Goal: Task Accomplishment & Management: Manage account settings

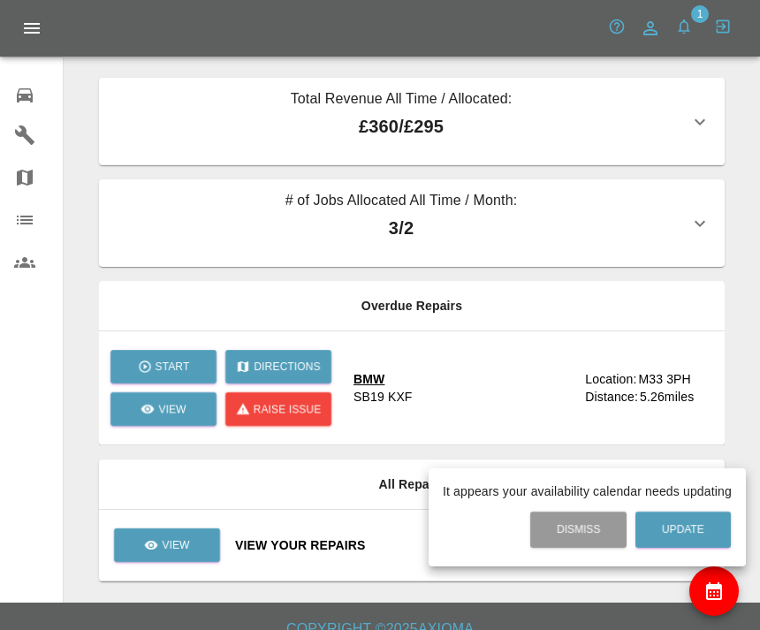
click at [168, 352] on div at bounding box center [380, 315] width 760 height 630
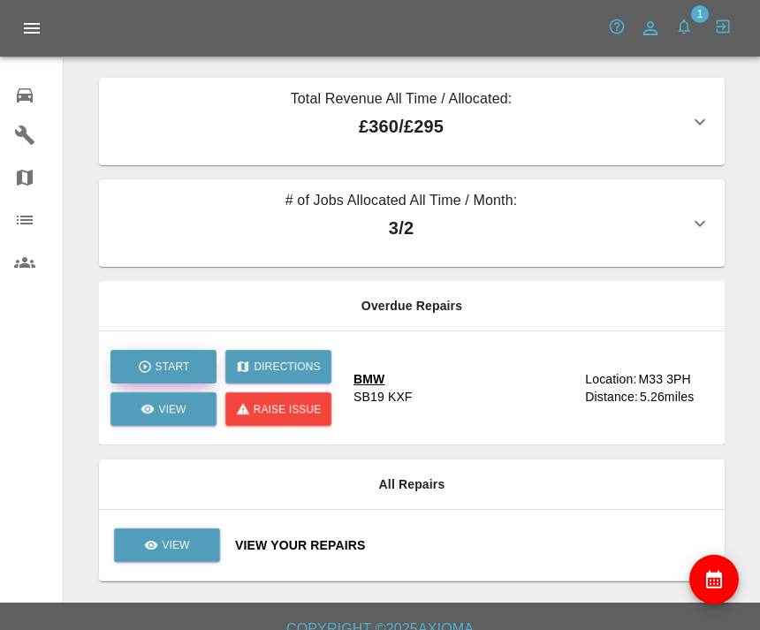
click at [179, 356] on button "Start" at bounding box center [163, 367] width 106 height 34
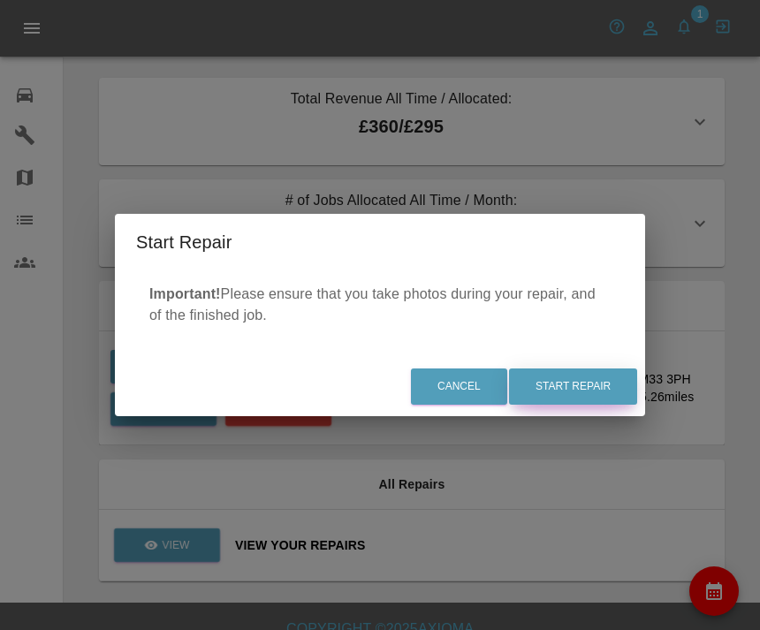
click at [609, 382] on button "Start Repair" at bounding box center [573, 386] width 128 height 36
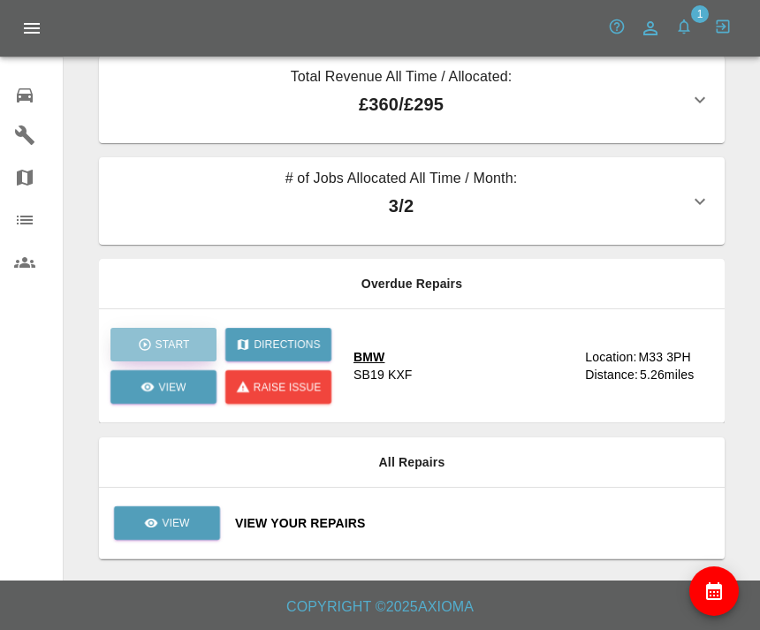
scroll to position [57, 0]
click at [547, 348] on div "BMW SB19 KXF" at bounding box center [461, 365] width 217 height 35
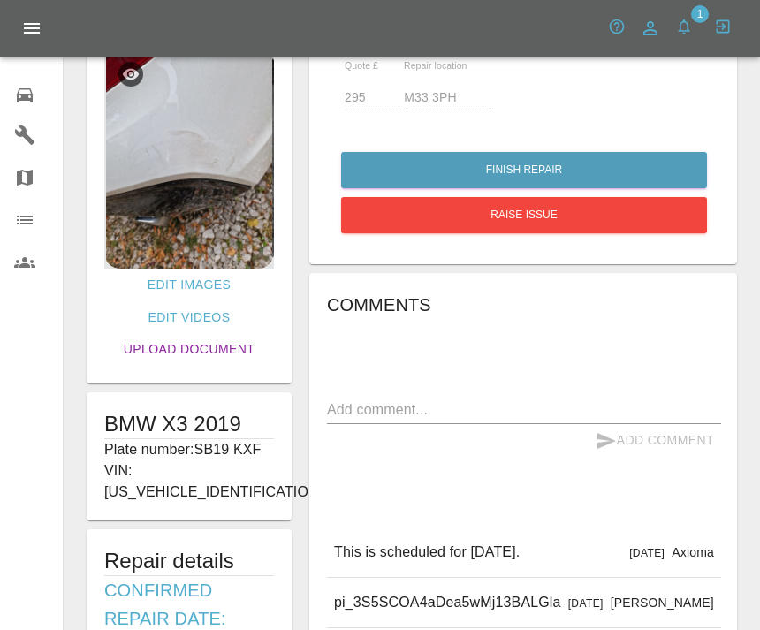
click at [238, 348] on link "Upload Document" at bounding box center [189, 349] width 145 height 33
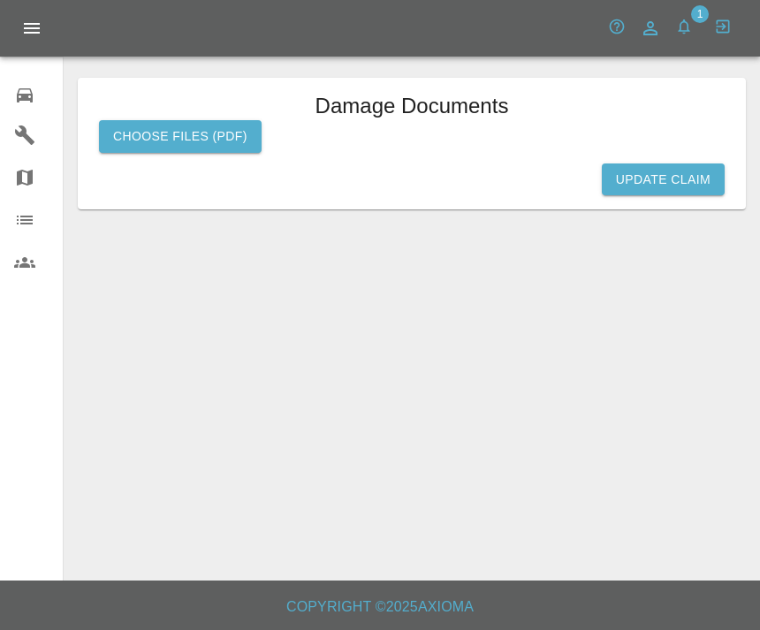
click at [238, 120] on label "Choose files (pdf)" at bounding box center [180, 136] width 163 height 33
click at [0, 0] on input "Choose files (pdf)" at bounding box center [0, 0] width 0 height 0
click at [26, 102] on icon at bounding box center [24, 95] width 21 height 21
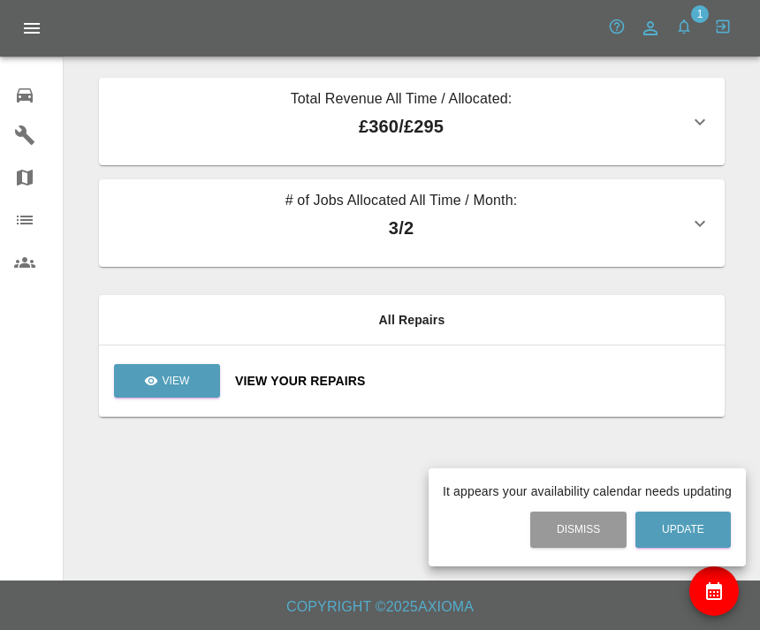
click at [507, 217] on div at bounding box center [380, 315] width 760 height 630
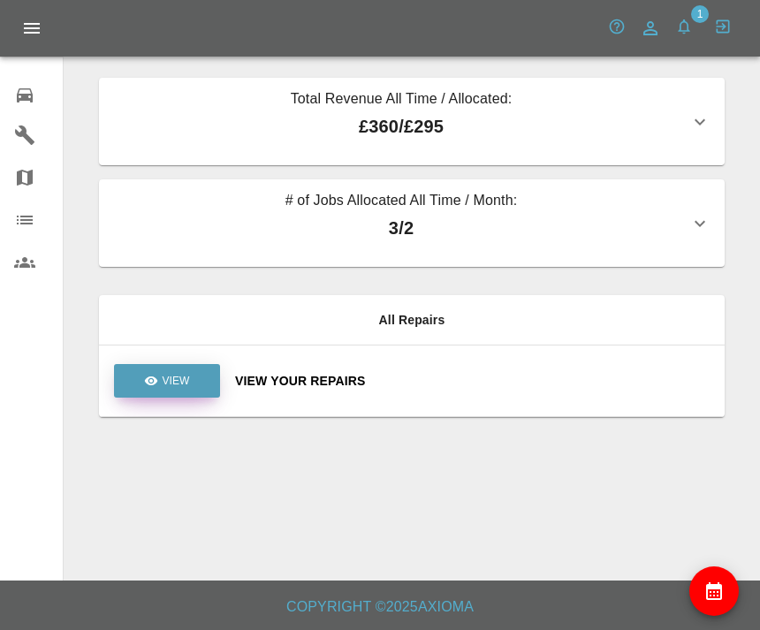
click at [184, 386] on p "View" at bounding box center [175, 381] width 27 height 16
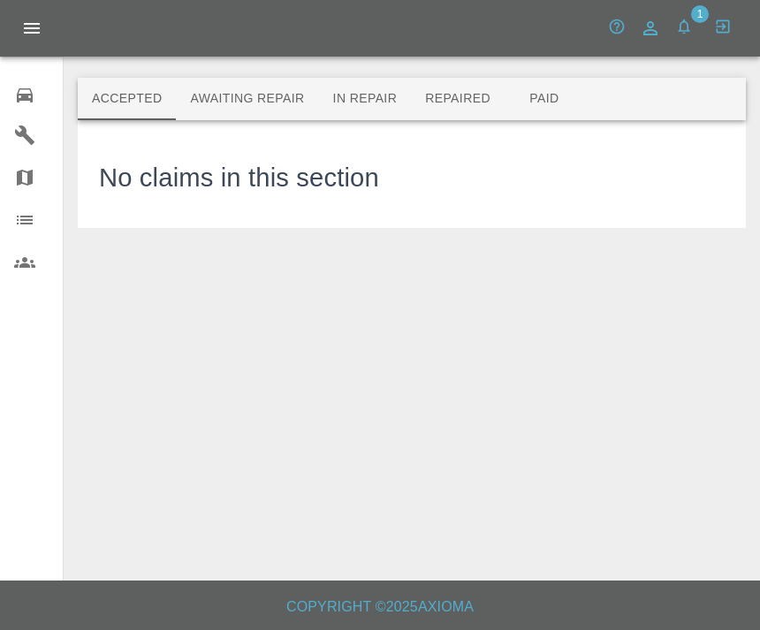
click at [270, 110] on button "Awaiting Repair" at bounding box center [247, 99] width 142 height 42
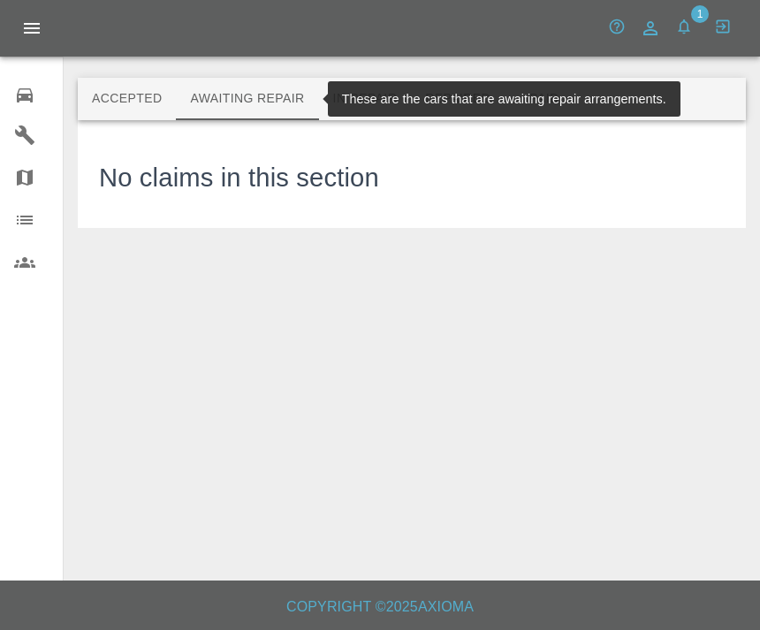
click at [127, 109] on button "Accepted" at bounding box center [127, 99] width 98 height 42
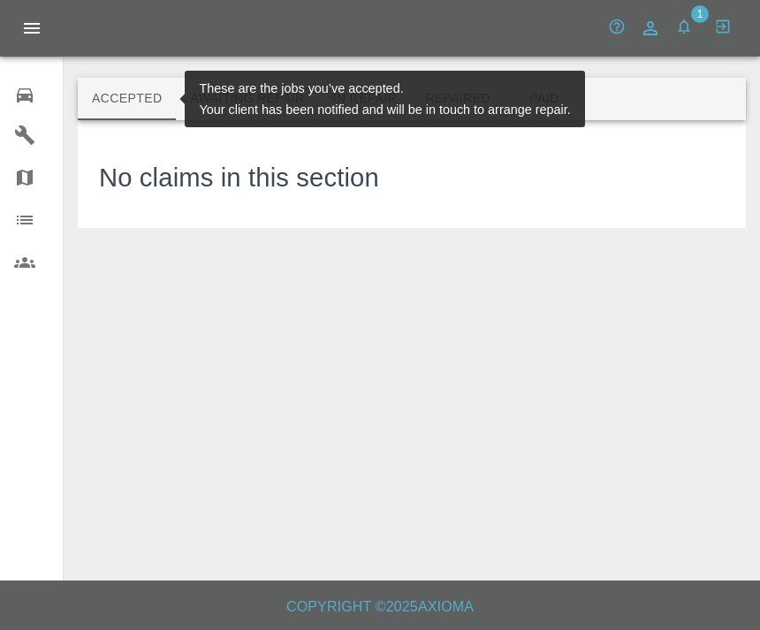
click at [403, 104] on button "In Repair" at bounding box center [365, 99] width 93 height 42
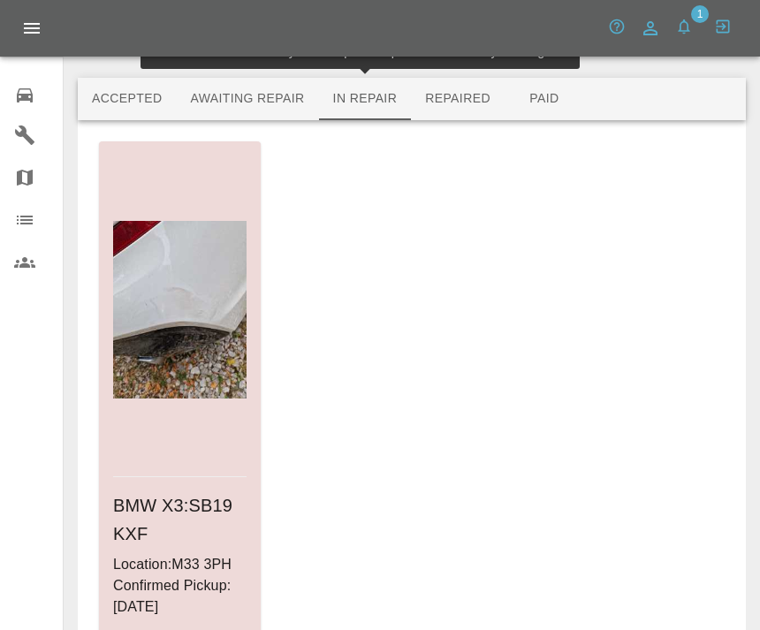
click at [216, 452] on div at bounding box center [179, 309] width 133 height 336
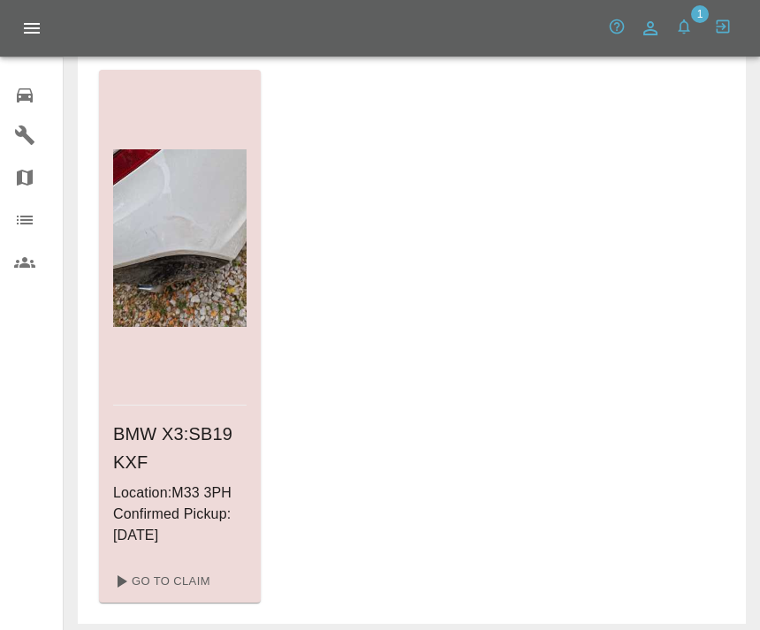
scroll to position [79, 0]
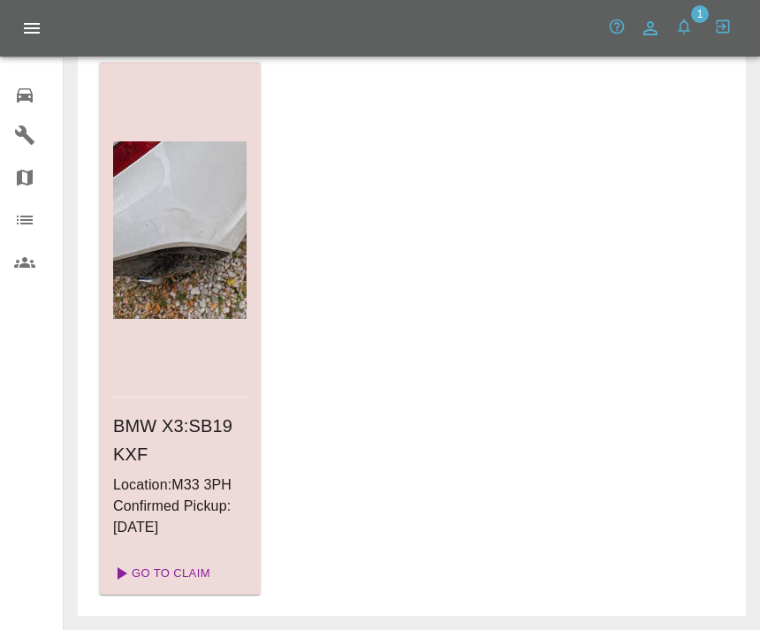
click at [198, 586] on link "Go To Claim" at bounding box center [160, 573] width 109 height 28
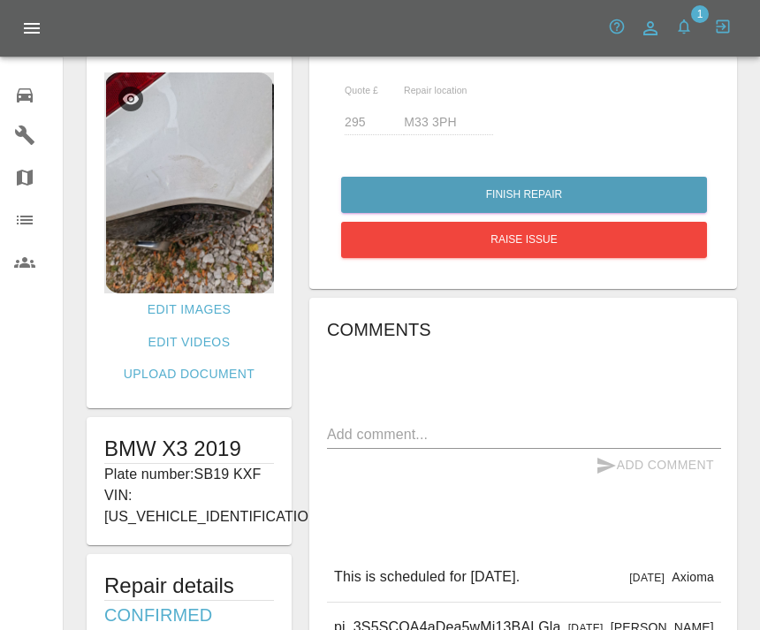
scroll to position [33, 0]
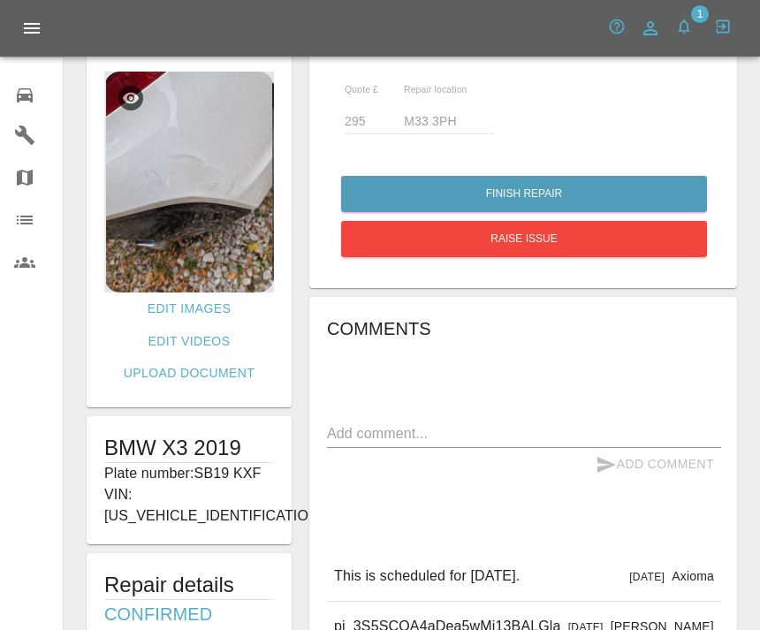
click at [216, 290] on img at bounding box center [189, 182] width 170 height 221
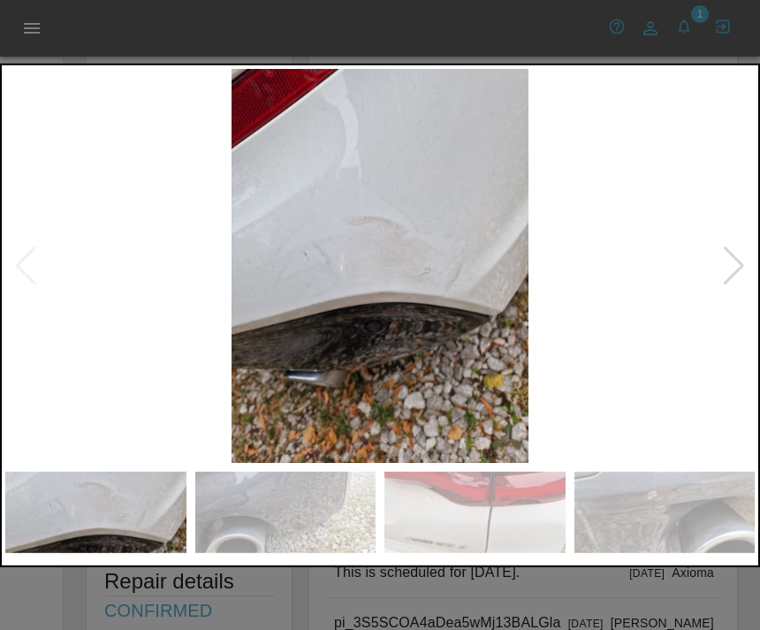
scroll to position [0, 0]
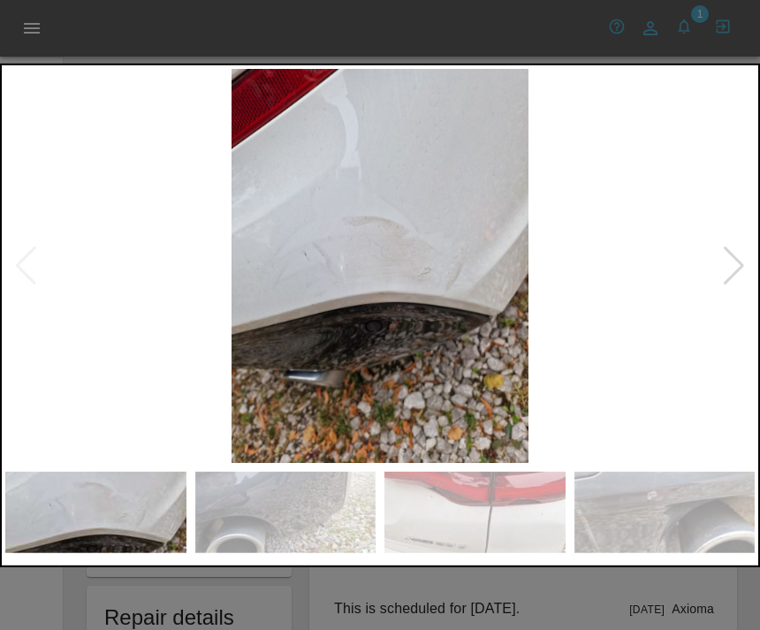
click at [705, 261] on img at bounding box center [379, 265] width 749 height 395
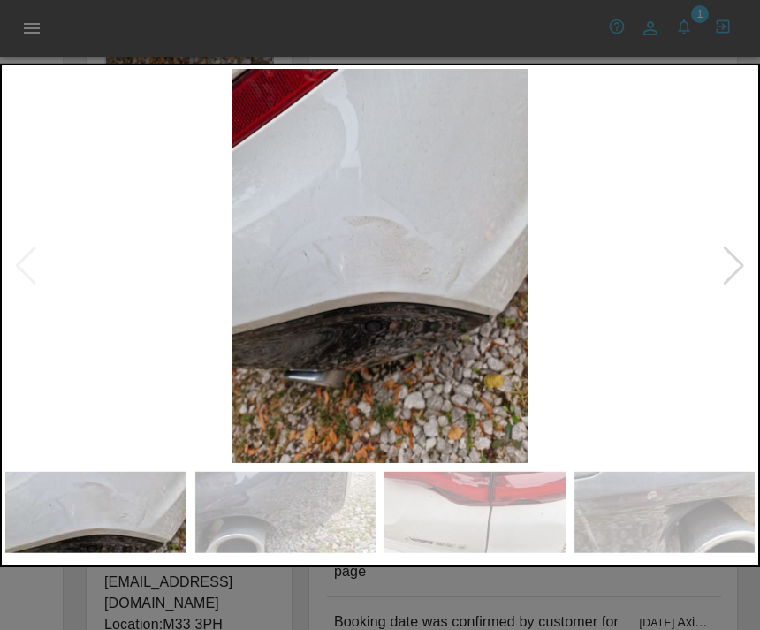
scroll to position [251, 0]
click at [476, 629] on div at bounding box center [380, 315] width 760 height 630
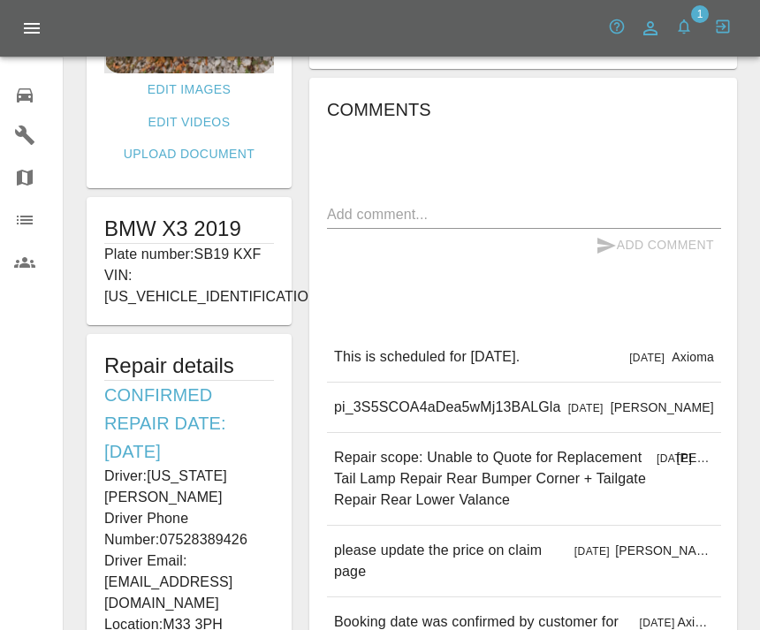
click at [16, 107] on link "0 Repair home" at bounding box center [31, 93] width 63 height 42
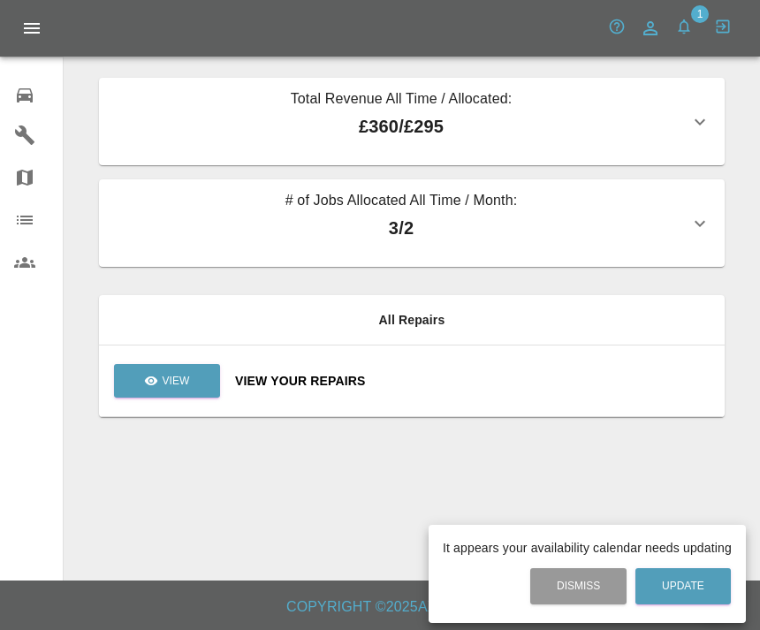
click at [33, 99] on div at bounding box center [380, 315] width 760 height 630
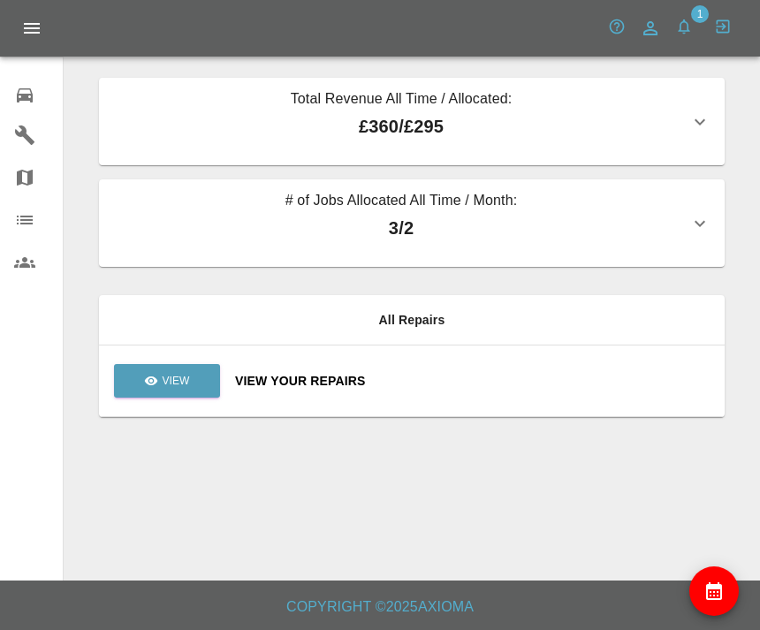
click at [31, 138] on icon at bounding box center [24, 135] width 21 height 21
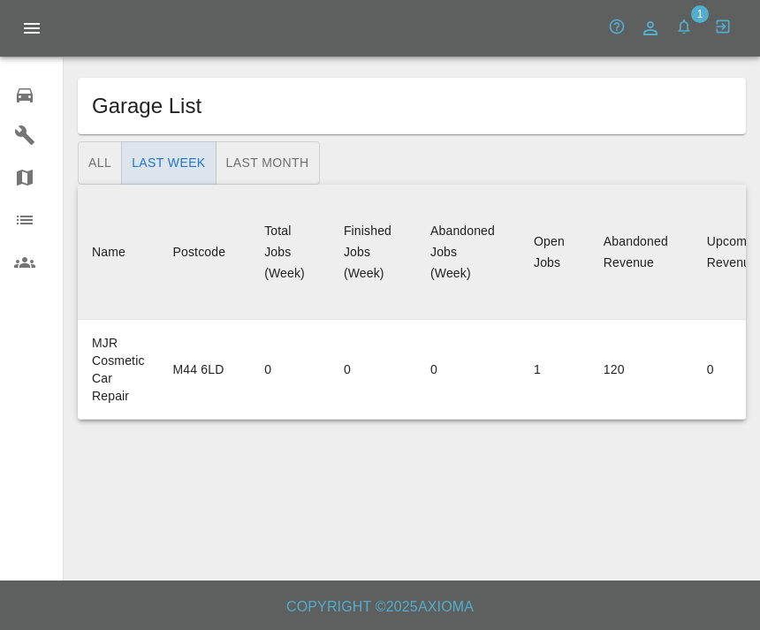
click at [47, 175] on div at bounding box center [38, 177] width 49 height 21
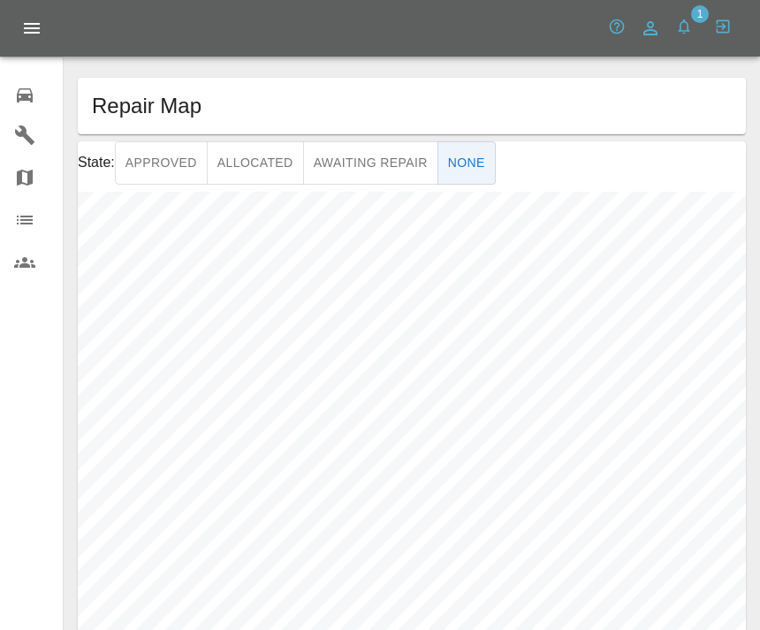
click at [33, 105] on icon at bounding box center [24, 95] width 21 height 21
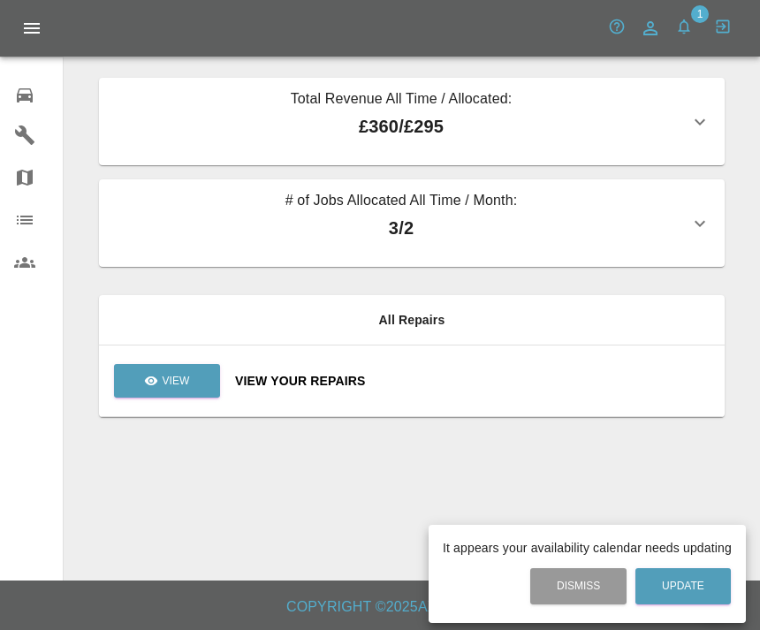
click at [176, 389] on div at bounding box center [380, 315] width 760 height 630
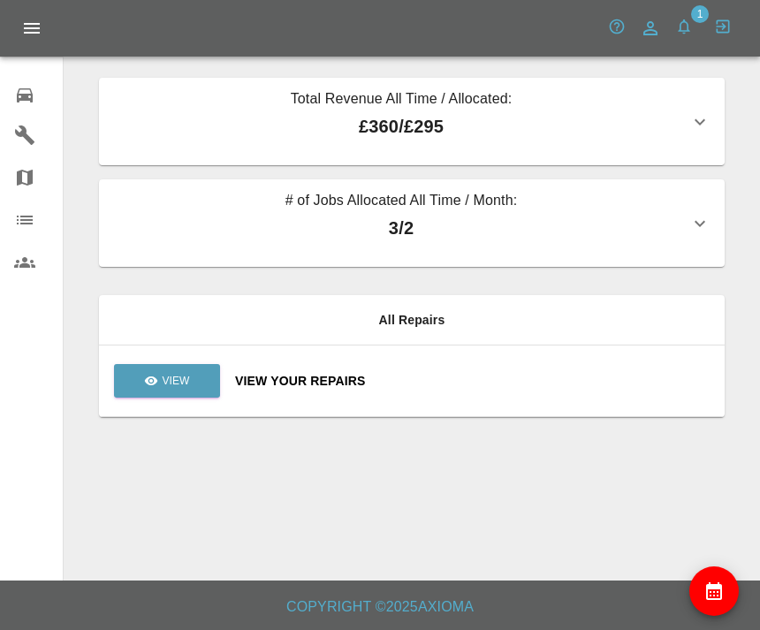
click at [435, 372] on div "View Your Repairs" at bounding box center [472, 381] width 475 height 18
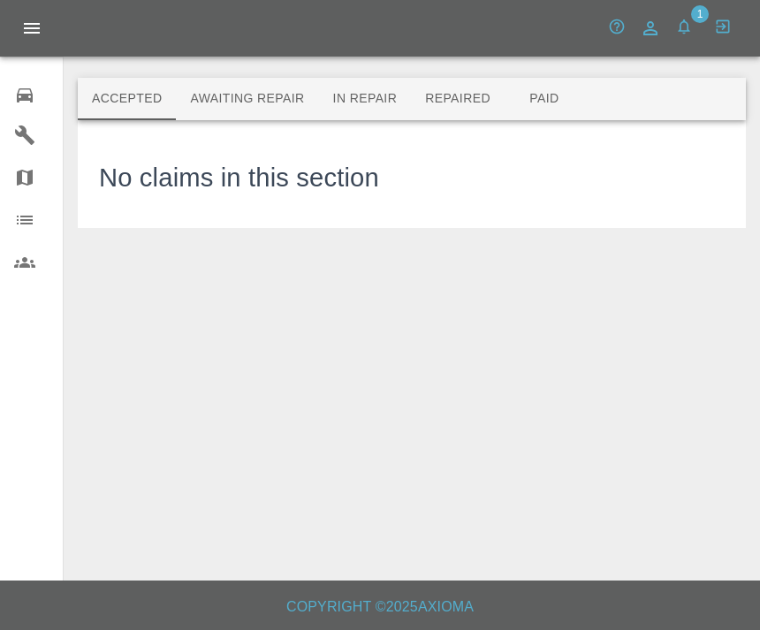
click at [364, 102] on button "In Repair" at bounding box center [365, 99] width 93 height 42
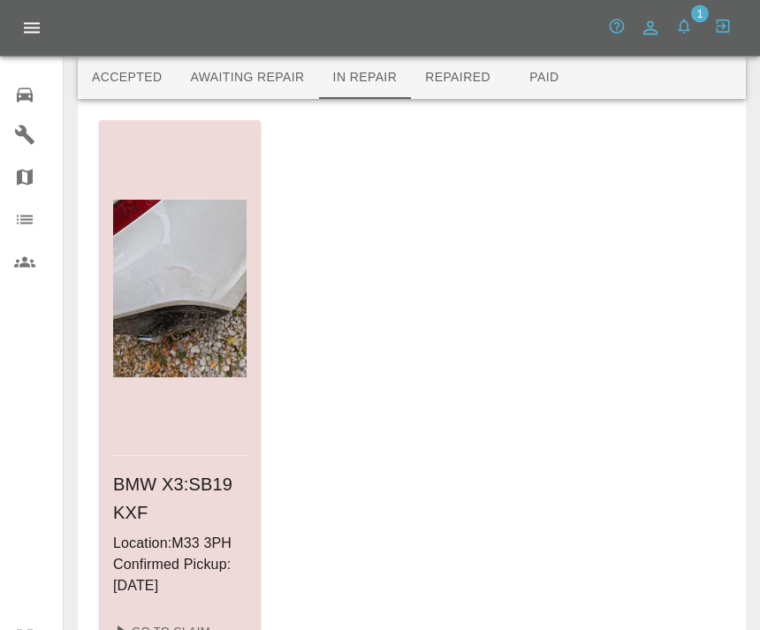
scroll to position [79, 0]
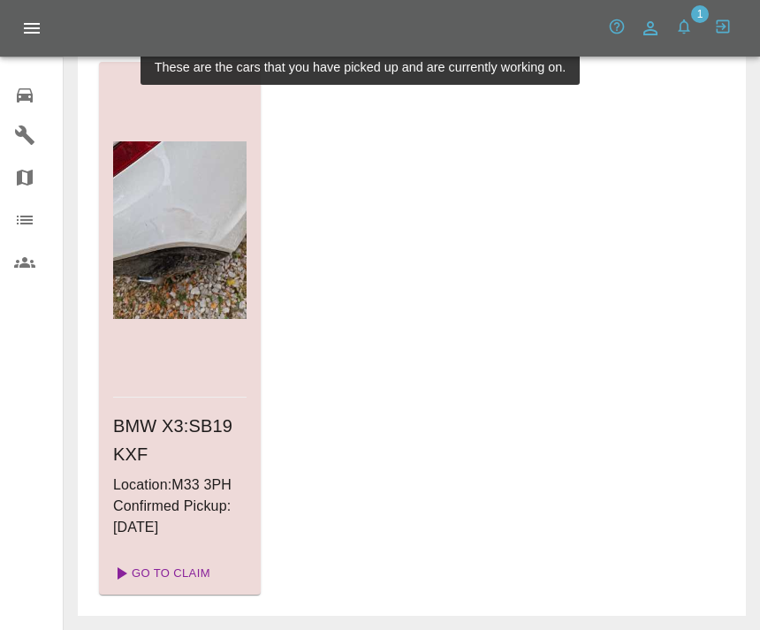
click at [190, 571] on link "Go To Claim" at bounding box center [160, 573] width 109 height 28
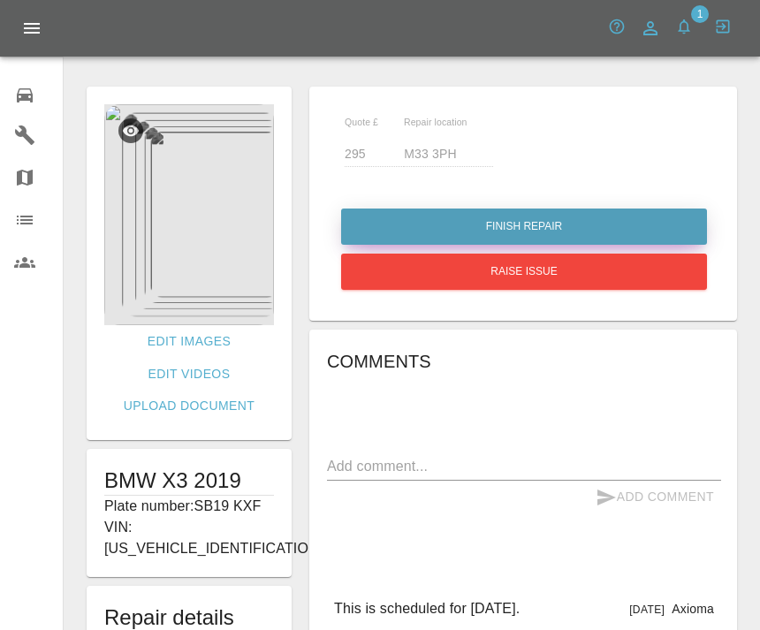
click at [670, 220] on button "Finish Repair" at bounding box center [524, 226] width 366 height 36
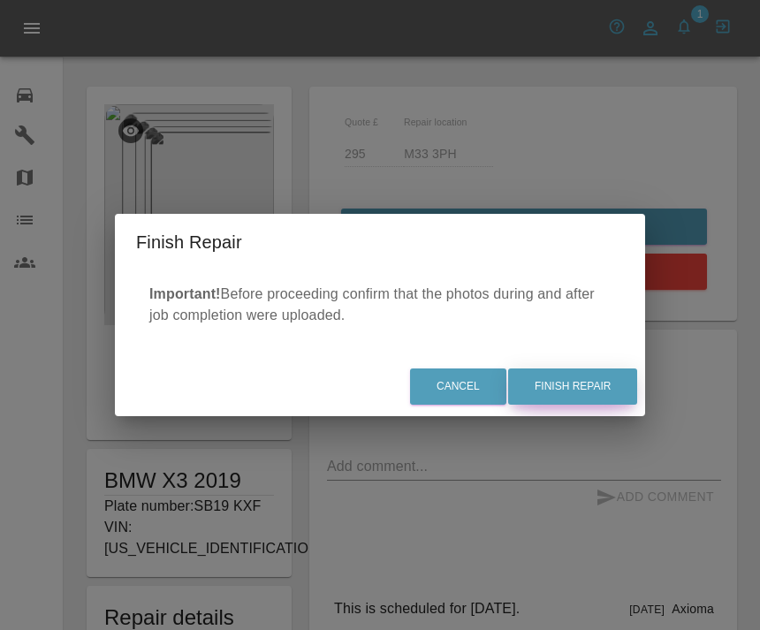
click at [604, 405] on button "Finish Repair" at bounding box center [572, 386] width 129 height 36
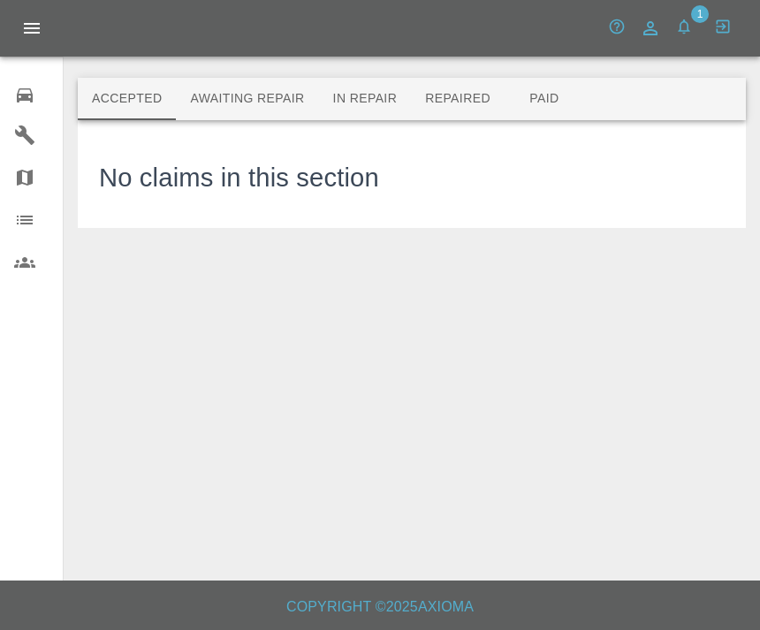
click at [382, 99] on button "In Repair" at bounding box center [365, 99] width 93 height 42
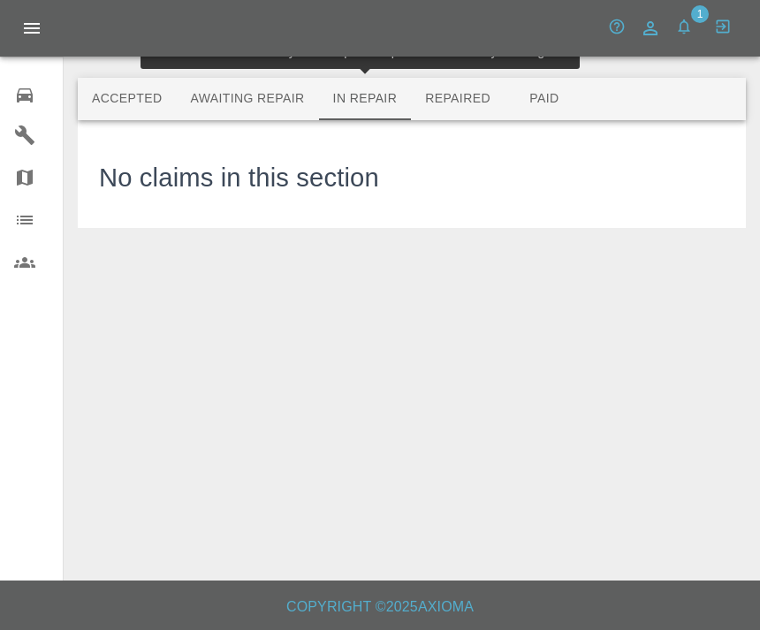
click at [469, 102] on button "Repaired" at bounding box center [458, 99] width 94 height 42
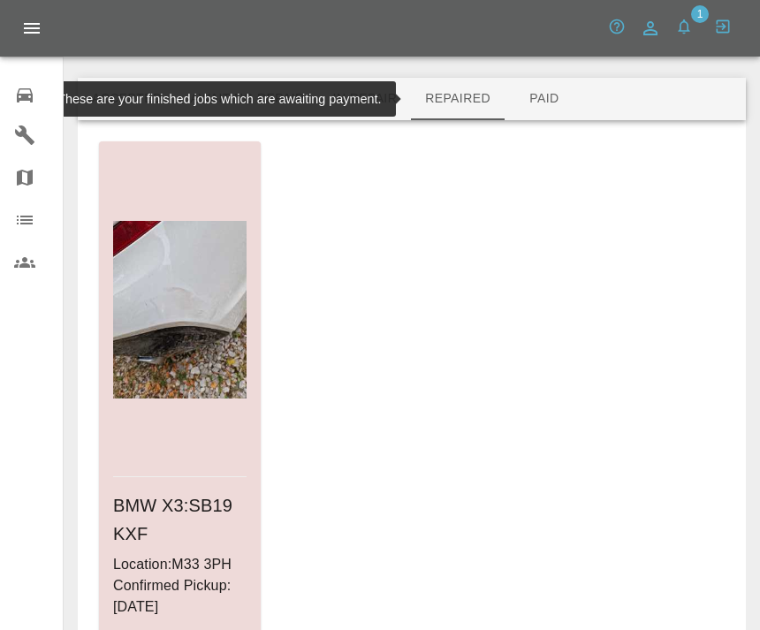
click at [551, 95] on button "Paid" at bounding box center [543, 99] width 79 height 42
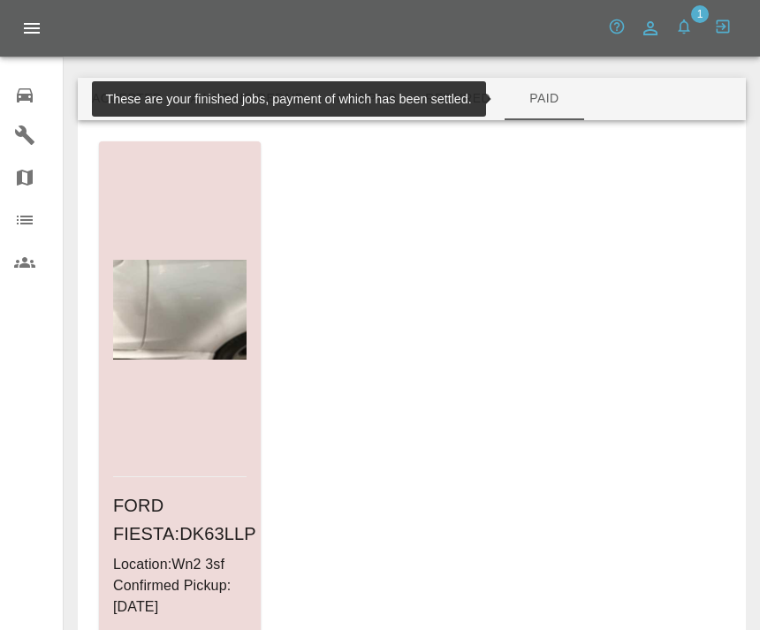
click at [392, 106] on button "In Repair" at bounding box center [365, 99] width 93 height 42
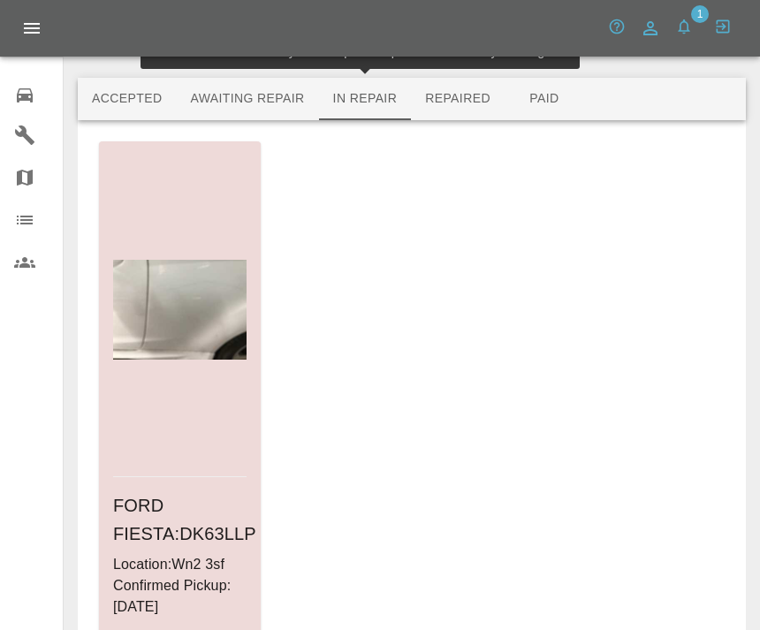
click at [263, 98] on button "Awaiting Repair" at bounding box center [247, 99] width 142 height 42
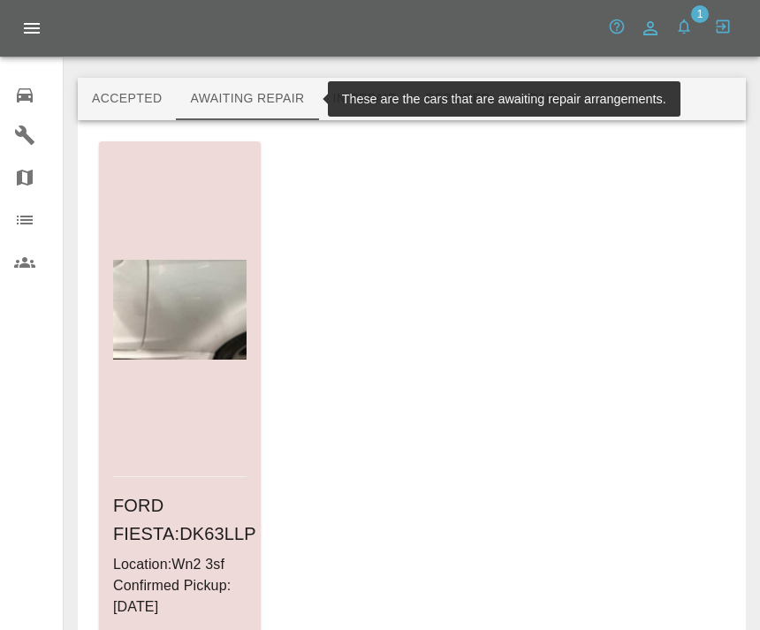
click at [396, 96] on button "In Repair" at bounding box center [365, 99] width 93 height 42
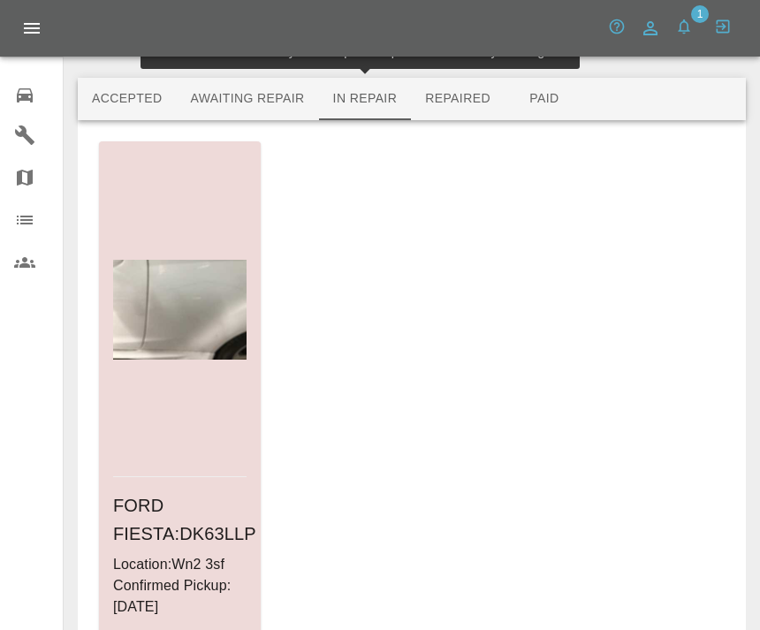
click at [465, 102] on button "Repaired" at bounding box center [458, 99] width 94 height 42
